Goal: Information Seeking & Learning: Learn about a topic

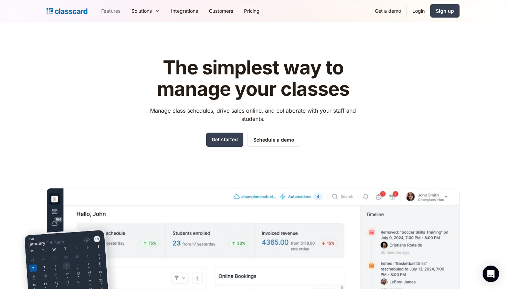
click at [123, 10] on link "Features" at bounding box center [111, 11] width 30 height 16
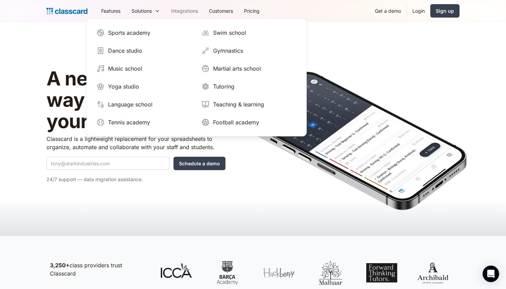
click at [182, 11] on link "Integrations" at bounding box center [185, 11] width 38 height 16
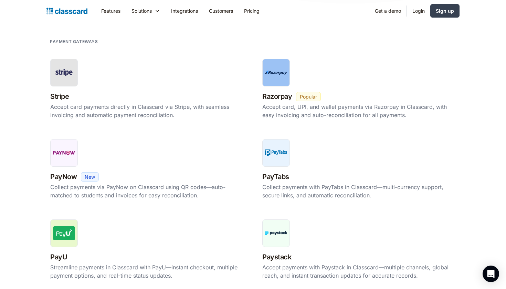
scroll to position [220, 0]
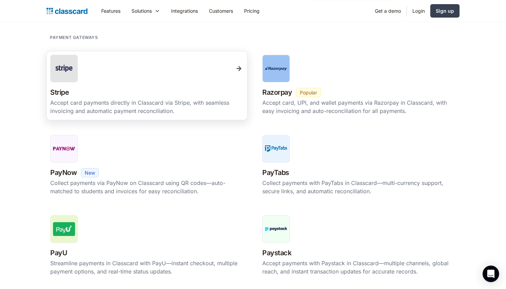
click at [139, 90] on div "Stripe New Beta Popular" at bounding box center [147, 92] width 194 height 12
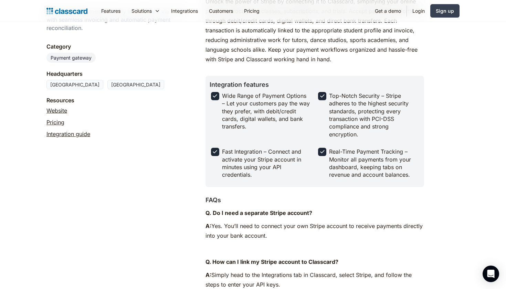
scroll to position [87, 0]
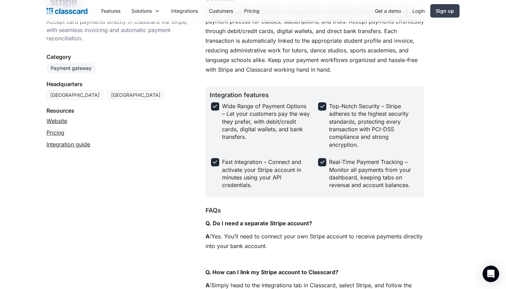
click at [58, 133] on link "Pricing" at bounding box center [56, 133] width 18 height 8
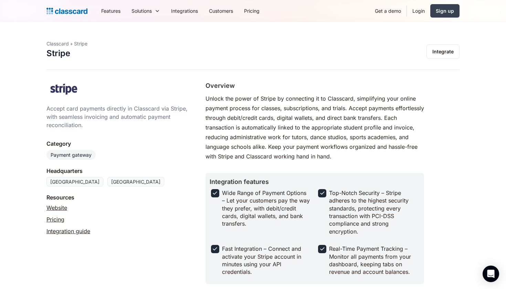
scroll to position [0, 0]
click at [66, 16] on img "home" at bounding box center [67, 11] width 41 height 10
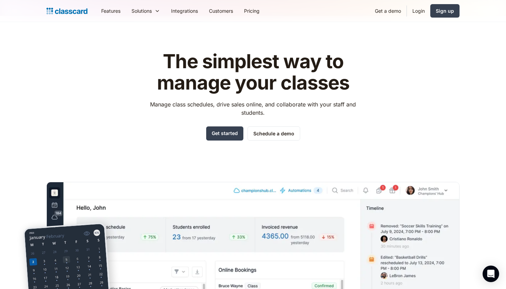
scroll to position [6, 0]
